Goal: Find specific page/section: Find specific page/section

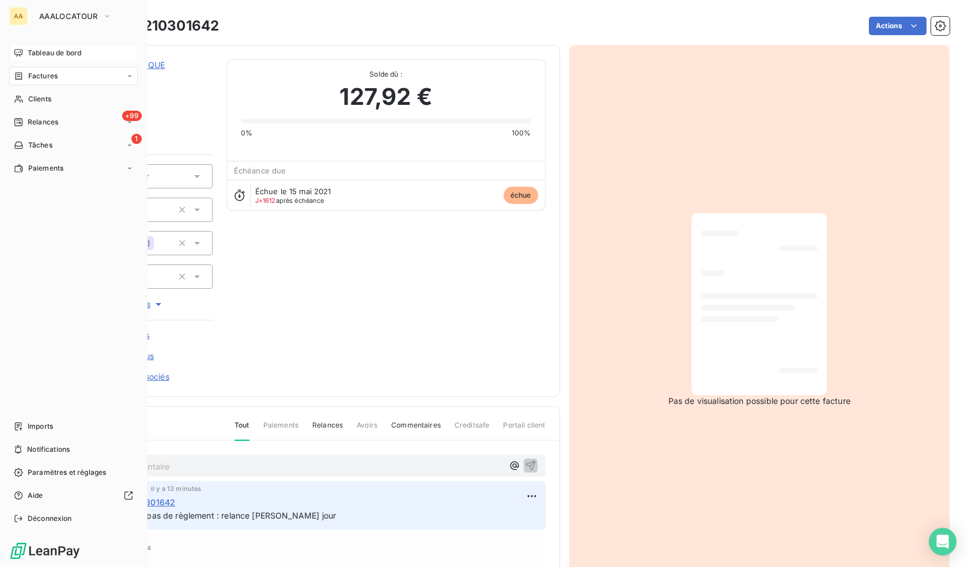
click at [16, 51] on icon at bounding box center [18, 52] width 9 height 9
